Goal: Task Accomplishment & Management: Use online tool/utility

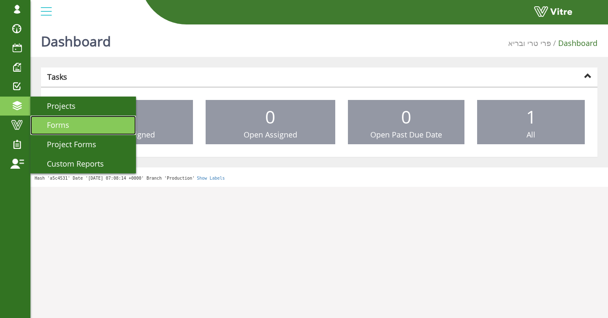
click at [60, 121] on span "Forms" at bounding box center [53, 125] width 33 height 10
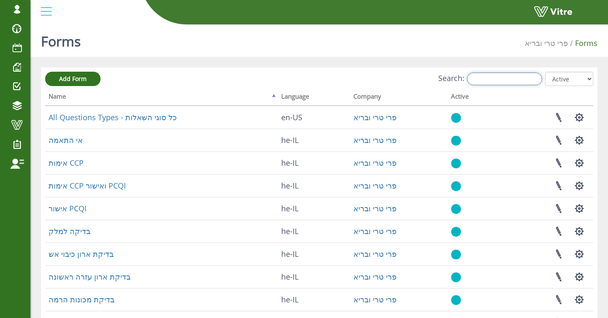
click at [492, 78] on input "Search:" at bounding box center [504, 79] width 75 height 13
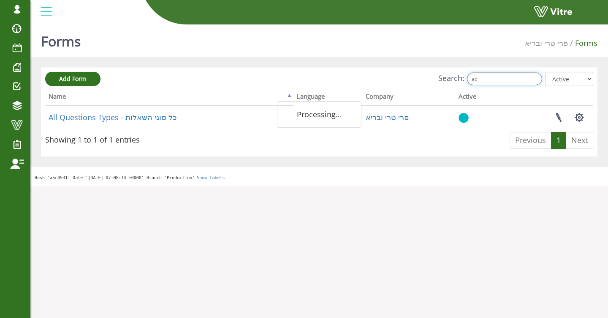
type input "a"
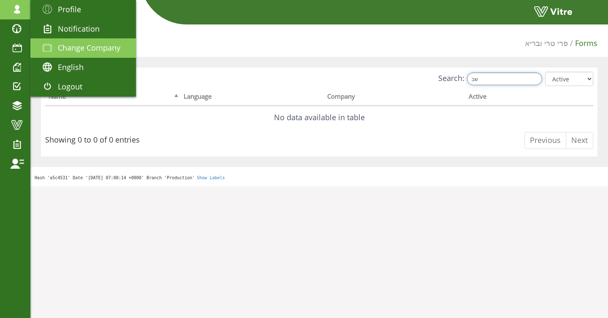
type input "שב"
click at [68, 46] on span "Change Company" at bounding box center [89, 48] width 63 height 10
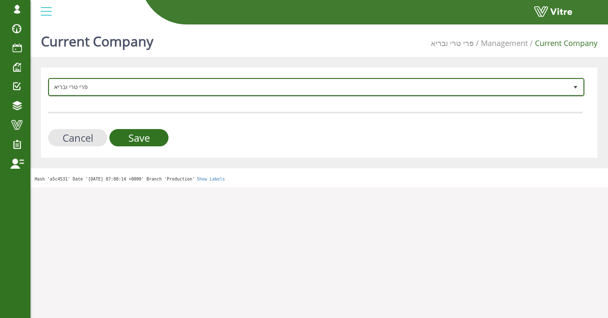
click at [128, 92] on span "פרי טרי ובריא" at bounding box center [308, 86] width 519 height 15
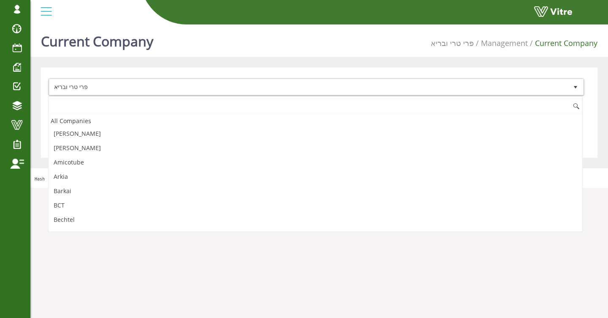
scroll to position [1490, 0]
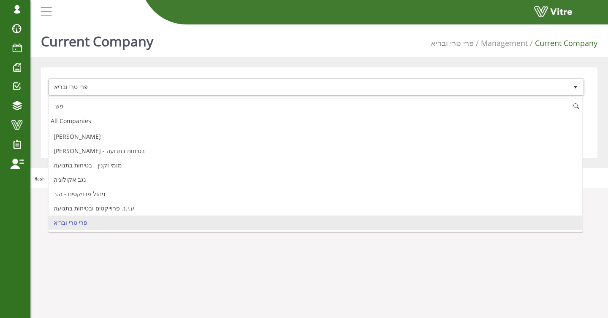
type input "פ"
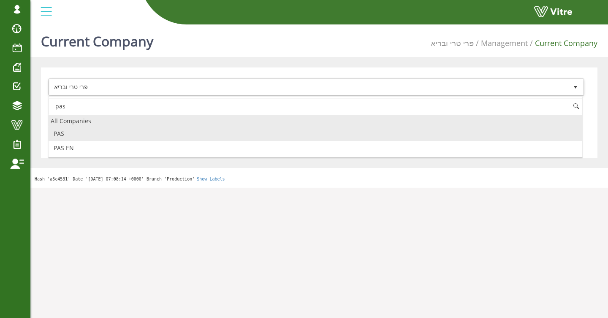
scroll to position [0, 0]
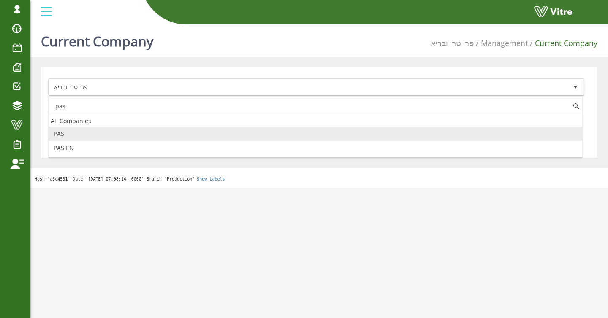
click at [101, 136] on li "PAS" at bounding box center [316, 134] width 534 height 14
type input "pas"
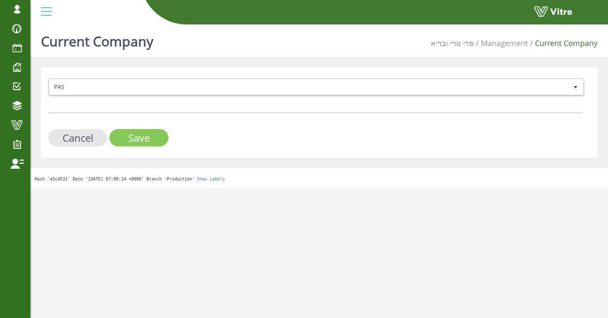
click at [120, 137] on input "Save" at bounding box center [138, 137] width 59 height 17
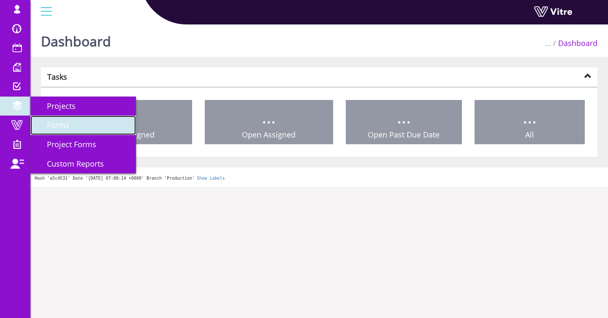
click at [49, 120] on link "Forms" at bounding box center [83, 125] width 106 height 19
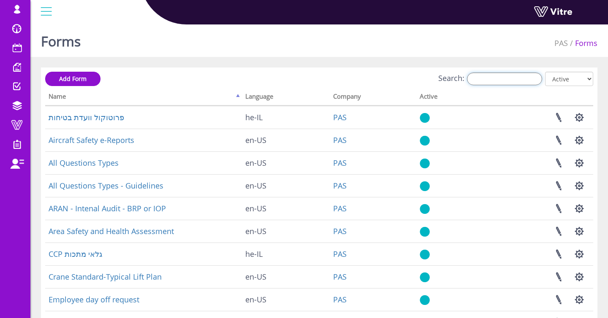
click at [490, 83] on input "Search:" at bounding box center [504, 79] width 75 height 13
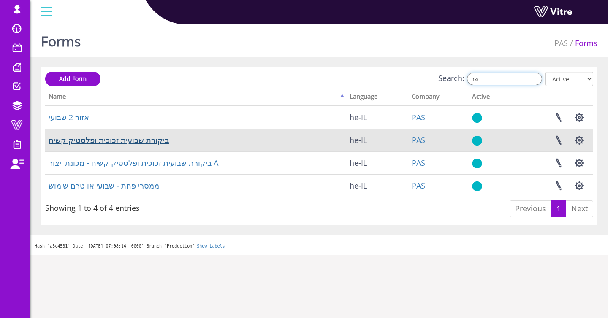
type input "שב"
click at [120, 139] on link "ביקורת שבועית זכוכית ופלסטיק קשיח" at bounding box center [109, 140] width 120 height 10
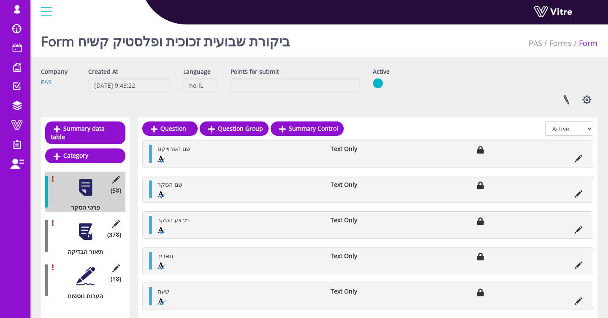
click at [96, 229] on div "(37 ) תיאור הבדיקה" at bounding box center [85, 236] width 80 height 40
click at [81, 233] on div at bounding box center [85, 232] width 19 height 19
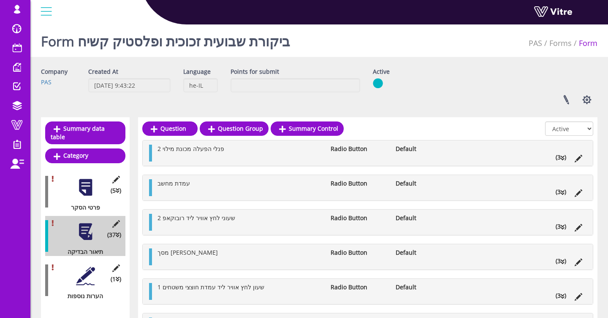
click at [212, 160] on ul "2 פנלי הפעלה מכונת מילוי Radio Button Default (3 )" at bounding box center [369, 153] width 433 height 17
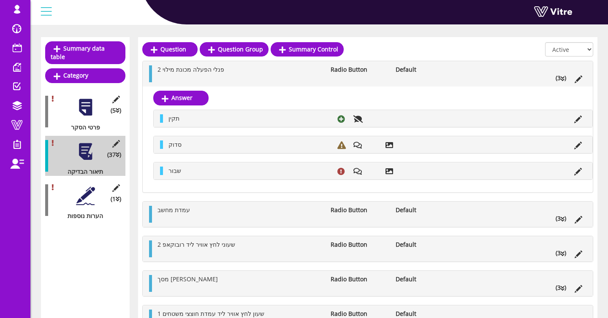
scroll to position [83, 0]
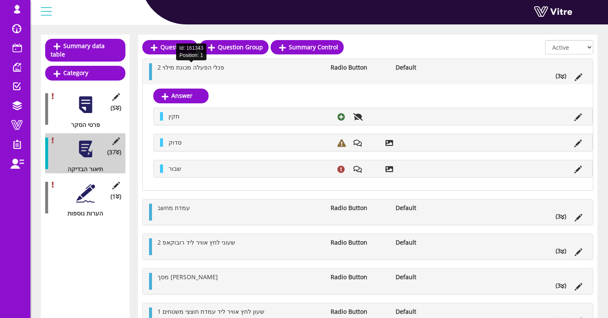
click at [193, 65] on span "2 פנלי הפעלה מכונת מילוי" at bounding box center [191, 67] width 67 height 8
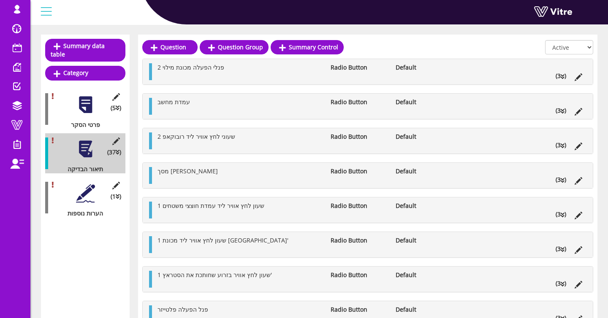
click at [442, 68] on li "Default" at bounding box center [423, 67] width 65 height 8
